Goal: Information Seeking & Learning: Find specific fact

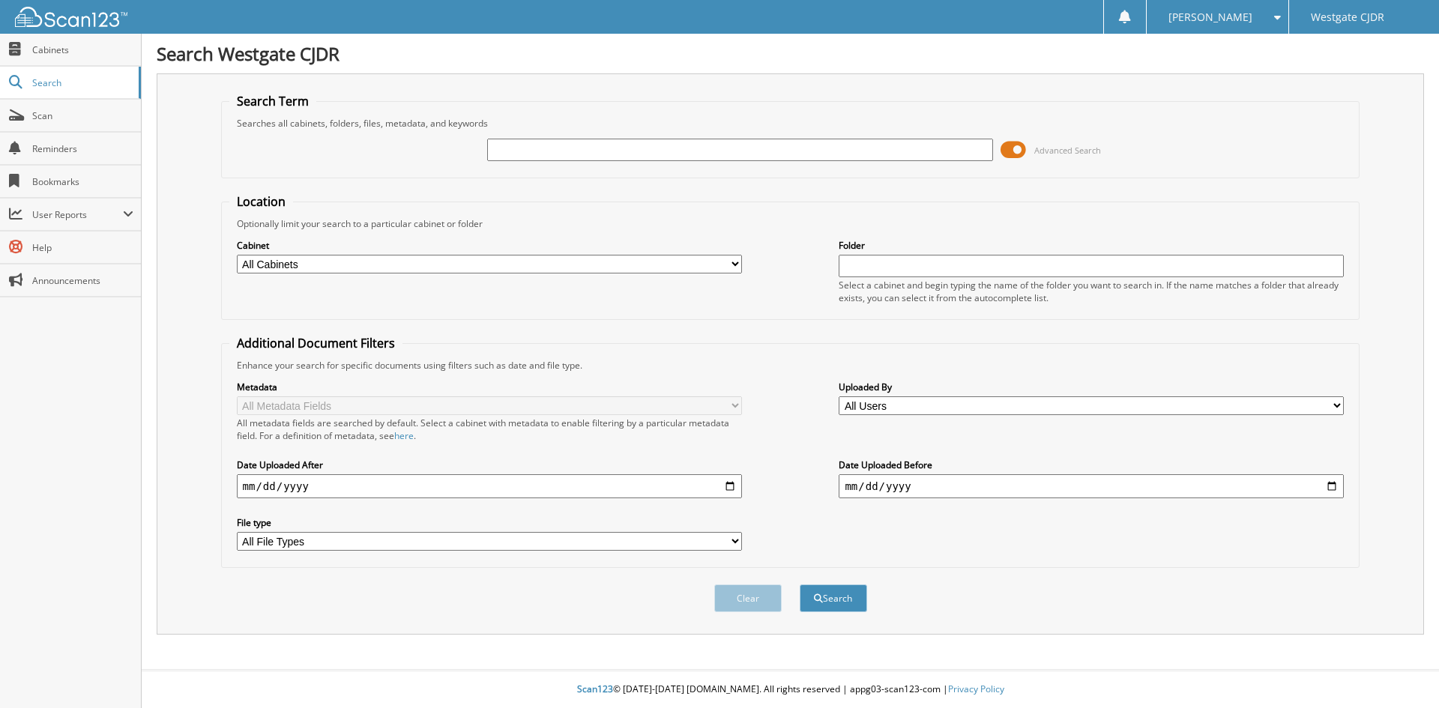
drag, startPoint x: 666, startPoint y: 163, endPoint x: 586, endPoint y: 154, distance: 80.7
paste input "24852p"
type input "24852p"
click at [800, 585] on button "Search" at bounding box center [833, 599] width 67 height 28
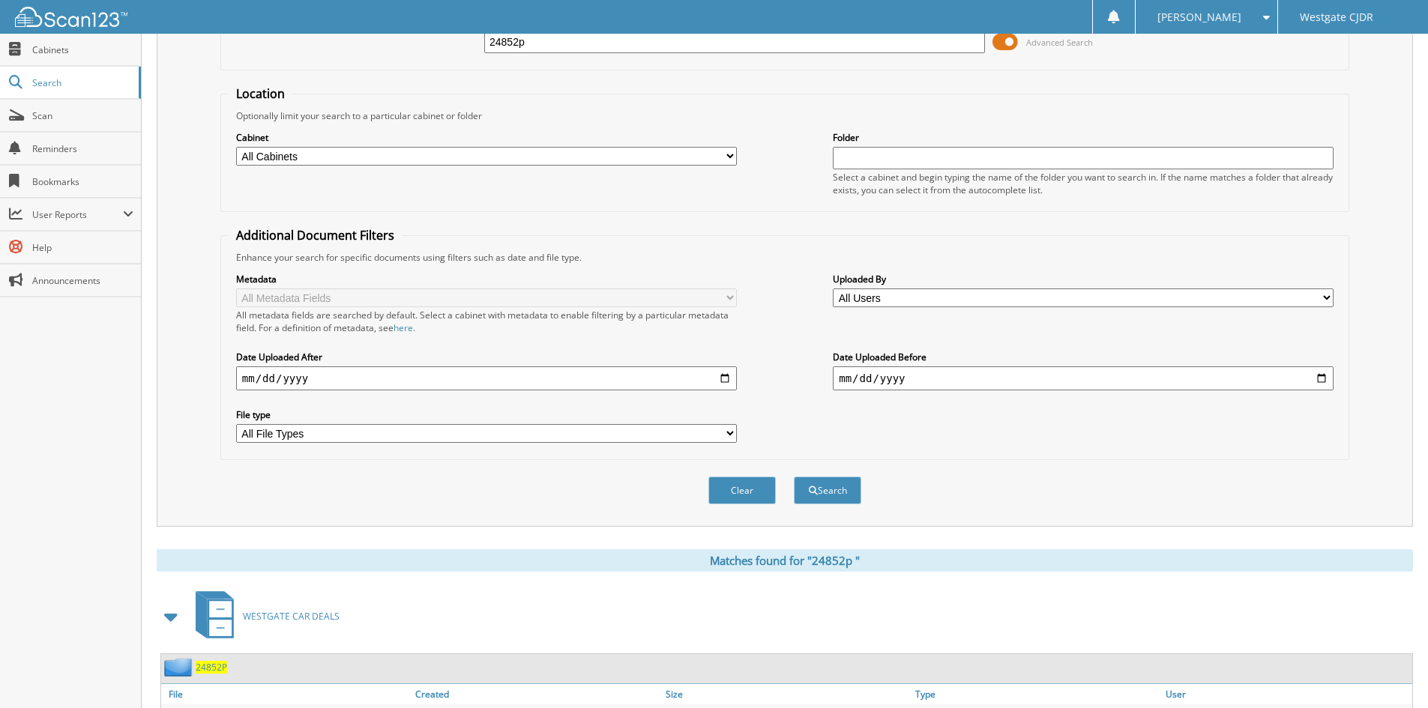
scroll to position [188, 0]
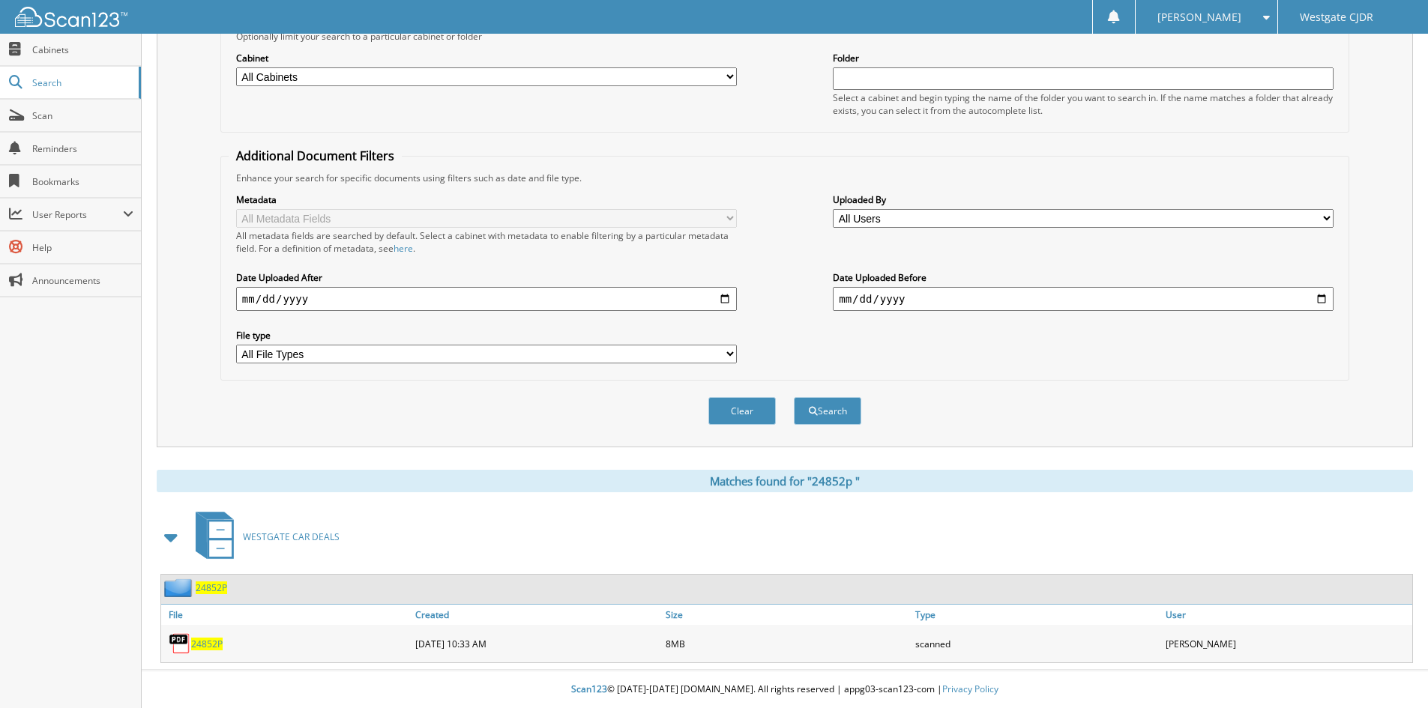
click at [215, 642] on span "2 4 8 5 2 P" at bounding box center [206, 644] width 31 height 13
